Goal: Transaction & Acquisition: Purchase product/service

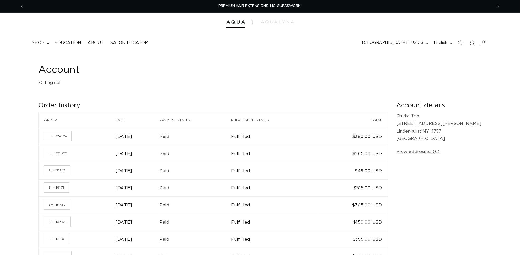
click at [37, 39] on summary "shop" at bounding box center [40, 43] width 23 height 12
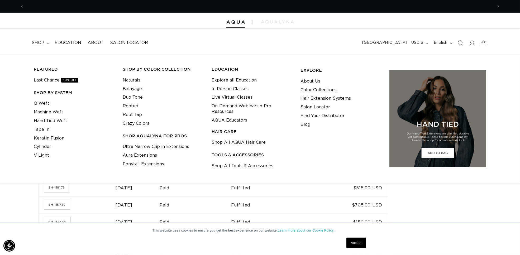
scroll to position [0, 469]
click at [49, 111] on link "Machine Weft" at bounding box center [49, 112] width 30 height 9
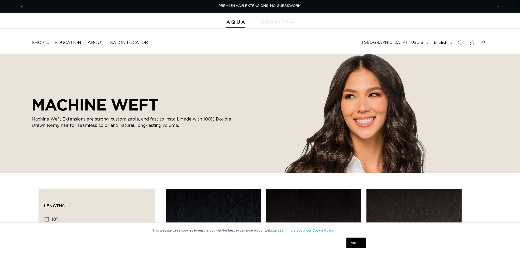
scroll to position [99, 0]
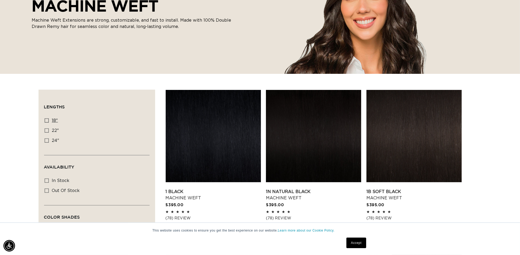
click at [47, 119] on icon at bounding box center [47, 120] width 4 height 4
click at [47, 119] on input "18" 18" (41 products)" at bounding box center [47, 120] width 4 height 4
checkbox input "true"
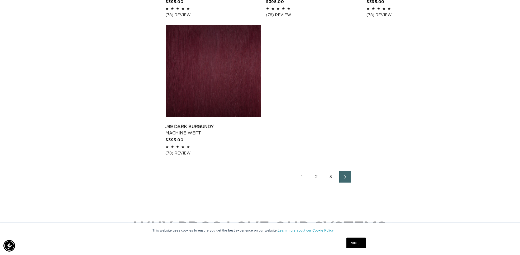
scroll to position [858, 0]
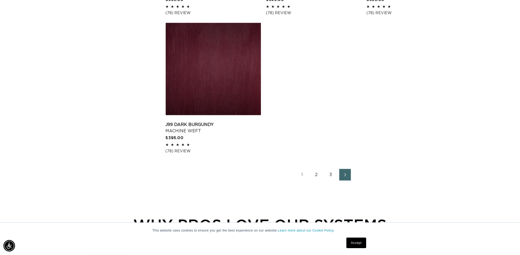
click at [314, 176] on link "2" at bounding box center [317, 175] width 12 height 12
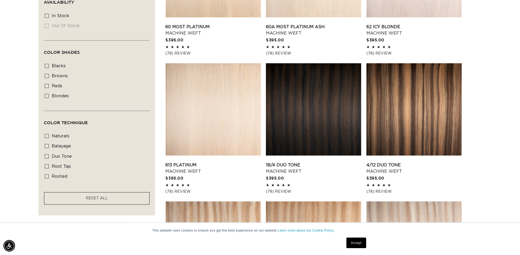
scroll to position [0, 469]
click at [227, 175] on link "613 Platinum Machine Weft" at bounding box center [213, 168] width 95 height 13
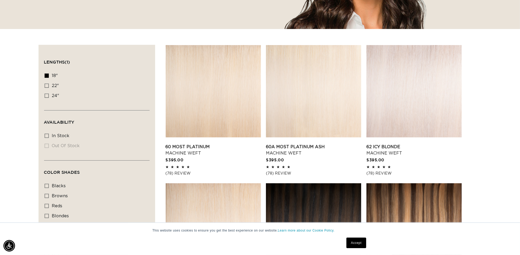
scroll to position [132, 0]
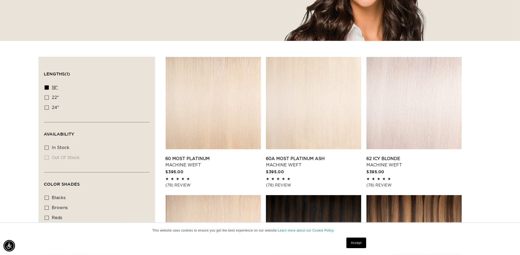
click at [45, 89] on icon at bounding box center [47, 88] width 4 height 4
click at [45, 89] on input "18" 18" (41 products)" at bounding box center [47, 88] width 4 height 4
checkbox input "false"
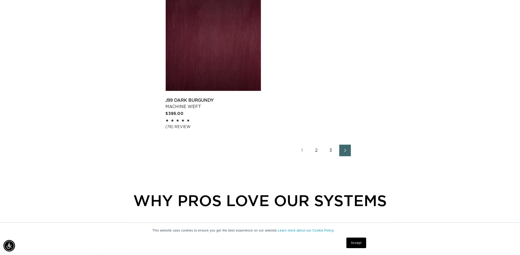
scroll to position [901, 0]
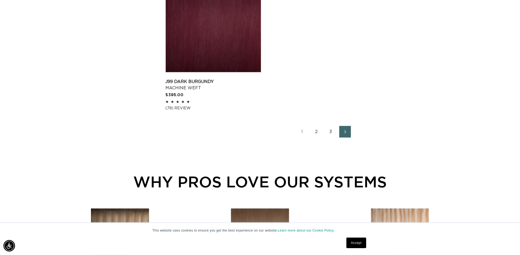
click at [316, 134] on link "2" at bounding box center [317, 132] width 12 height 12
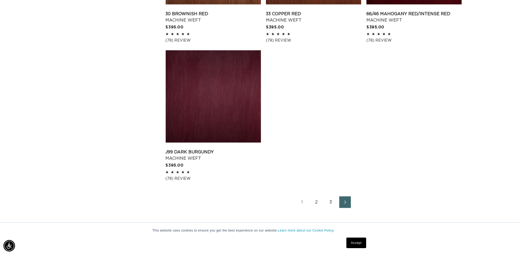
scroll to position [868, 0]
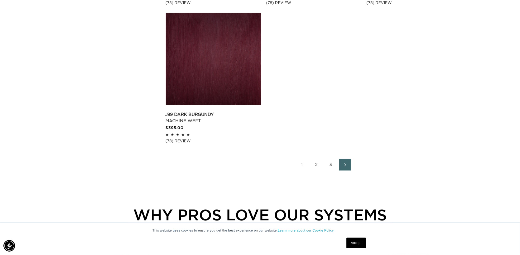
click at [314, 162] on link "2" at bounding box center [317, 165] width 12 height 12
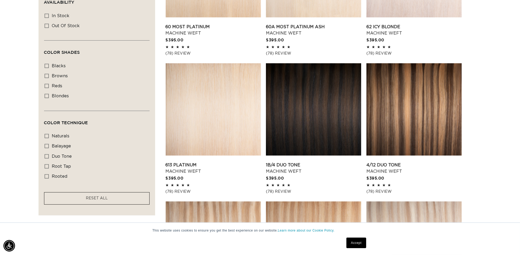
scroll to position [0, 469]
click at [213, 169] on link "613 Platinum Machine Weft" at bounding box center [213, 168] width 95 height 13
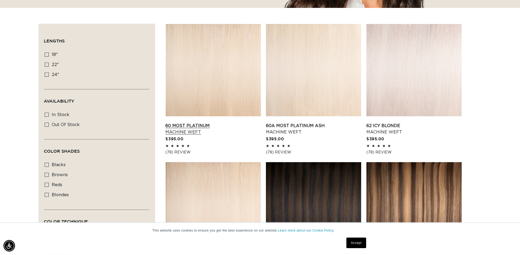
scroll to position [0, 938]
click at [230, 125] on link "60 Most Platinum Machine Weft" at bounding box center [213, 129] width 95 height 13
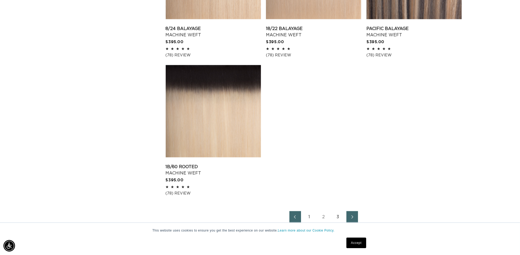
scroll to position [825, 0]
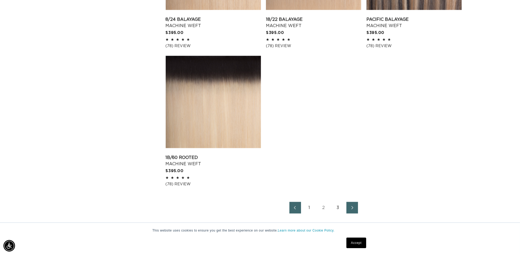
click at [335, 209] on link "3" at bounding box center [338, 208] width 12 height 12
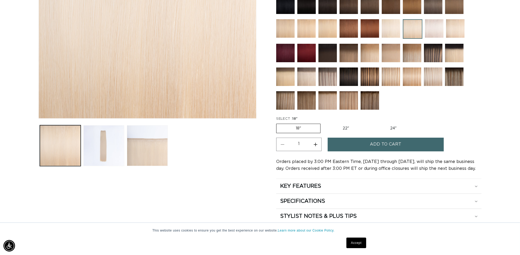
scroll to position [0, 938]
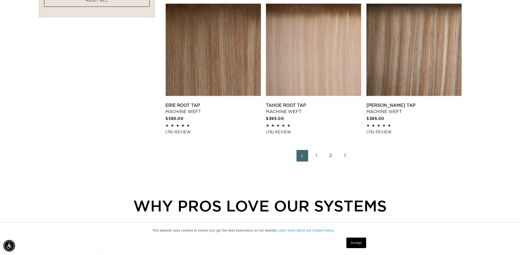
scroll to position [0, 938]
click at [304, 154] on icon "Previous page" at bounding box center [302, 156] width 7 height 4
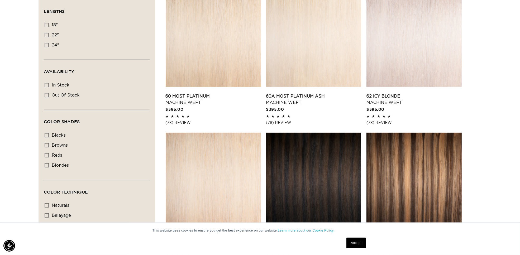
scroll to position [198, 0]
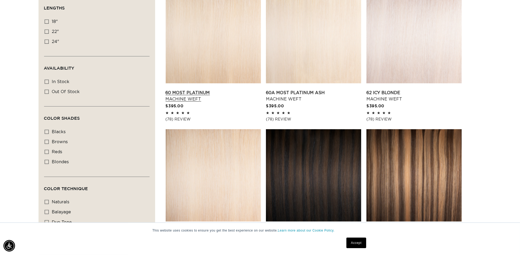
click at [225, 100] on link "60 Most Platinum Machine Weft" at bounding box center [213, 96] width 95 height 13
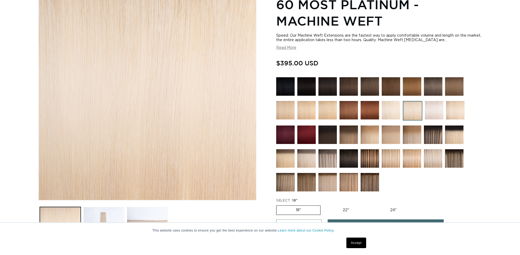
scroll to position [33, 0]
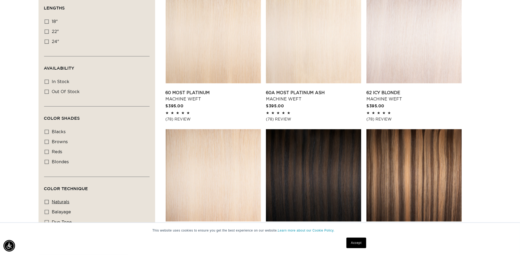
scroll to position [0, 938]
click at [48, 201] on icon at bounding box center [47, 202] width 4 height 4
click at [48, 201] on input "naturals naturals (8 products)" at bounding box center [47, 202] width 4 height 4
checkbox input "true"
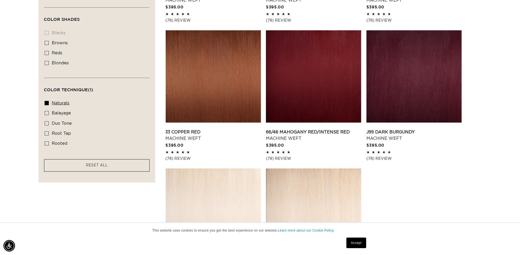
scroll to position [0, 469]
click at [47, 102] on icon at bounding box center [47, 103] width 4 height 4
click at [47, 102] on input "naturals naturals (8 products)" at bounding box center [47, 103] width 4 height 4
checkbox input "false"
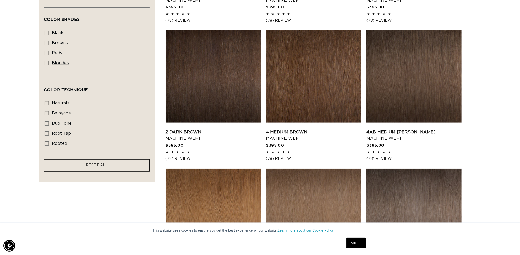
click at [45, 61] on icon at bounding box center [47, 63] width 4 height 4
click at [45, 61] on input "blondes blondes (20 products)" at bounding box center [47, 63] width 4 height 4
checkbox input "true"
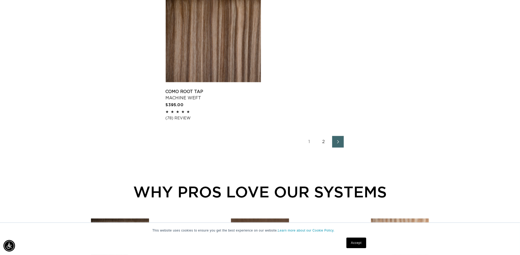
scroll to position [0, 938]
click at [322, 144] on link "2" at bounding box center [324, 142] width 12 height 12
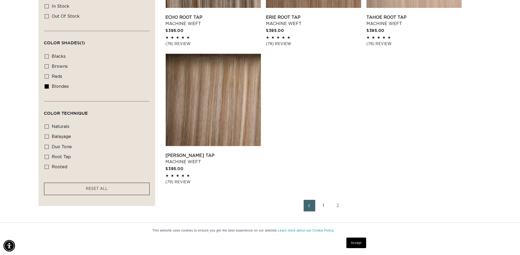
scroll to position [264, 0]
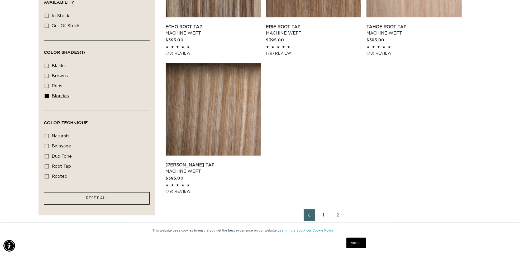
click at [48, 97] on icon at bounding box center [47, 96] width 4 height 4
click at [48, 97] on input "blondes blondes (20 products)" at bounding box center [47, 96] width 4 height 4
checkbox input "false"
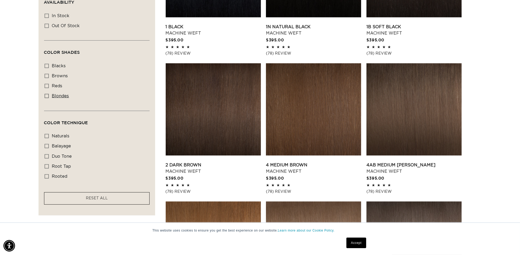
click at [46, 94] on icon at bounding box center [47, 96] width 4 height 4
click at [46, 94] on input "blondes blondes (20 products)" at bounding box center [47, 96] width 4 height 4
checkbox input "true"
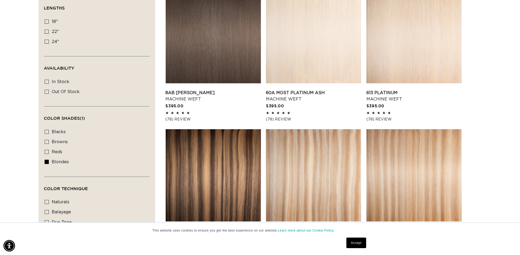
scroll to position [0, 469]
click at [46, 162] on icon at bounding box center [47, 162] width 4 height 4
click at [46, 162] on input "blondes blondes (20 products)" at bounding box center [47, 162] width 4 height 4
checkbox input "false"
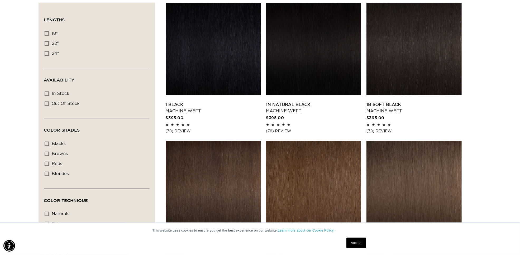
click at [49, 43] on label "22" 22" (33 products)" at bounding box center [95, 44] width 101 height 10
click at [49, 43] on input "22" 22" (33 products)" at bounding box center [47, 43] width 4 height 4
checkbox input "true"
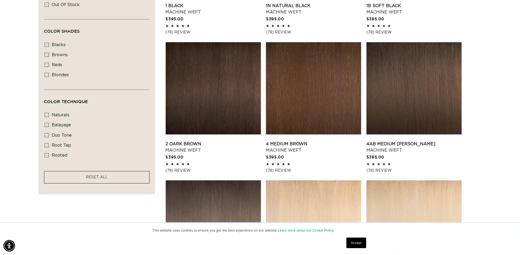
scroll to position [0, 469]
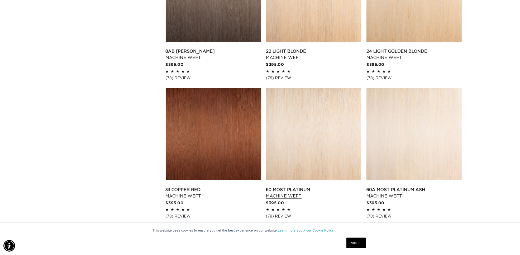
click at [335, 198] on link "60 Most Platinum Machine Weft" at bounding box center [313, 193] width 95 height 13
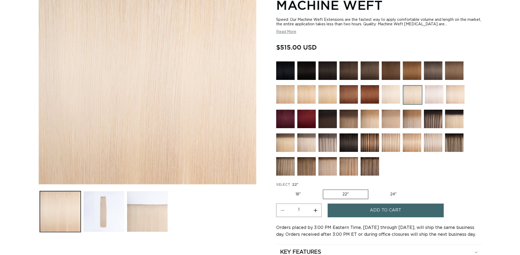
scroll to position [99, 0]
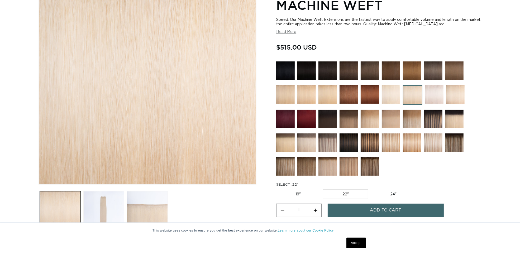
click at [301, 193] on label "18" Variant sold out or unavailable" at bounding box center [298, 194] width 44 height 9
click at [278, 189] on input "18" Variant sold out or unavailable" at bounding box center [278, 189] width 0 height 0
radio input "true"
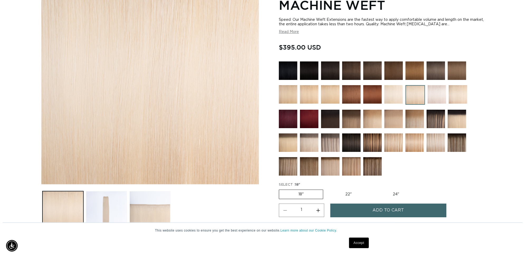
scroll to position [0, 469]
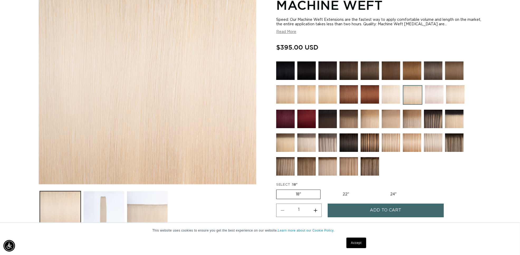
click at [364, 209] on button "Add to cart" at bounding box center [386, 210] width 116 height 13
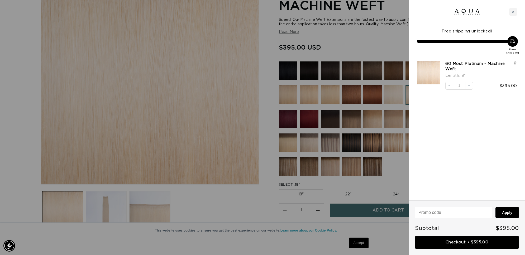
click at [259, 170] on div at bounding box center [262, 127] width 525 height 255
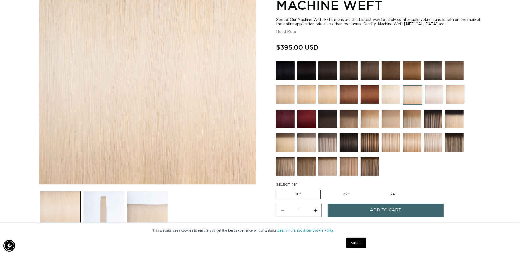
click at [339, 190] on label "22" Variant sold out or unavailable" at bounding box center [346, 194] width 45 height 9
click at [324, 189] on input "22" Variant sold out or unavailable" at bounding box center [323, 189] width 0 height 0
radio input "true"
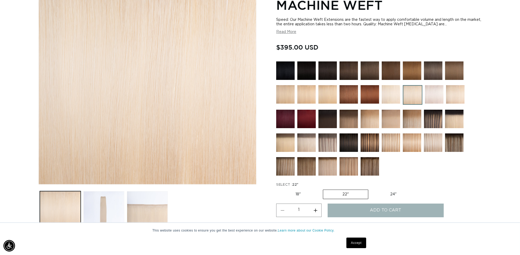
scroll to position [0, 938]
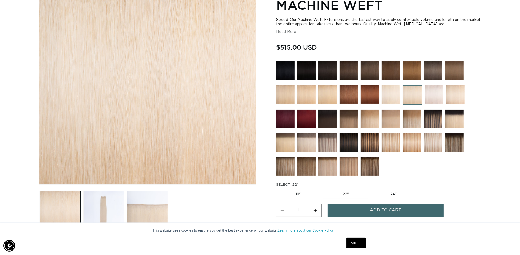
scroll to position [0, 938]
